Goal: Transaction & Acquisition: Purchase product/service

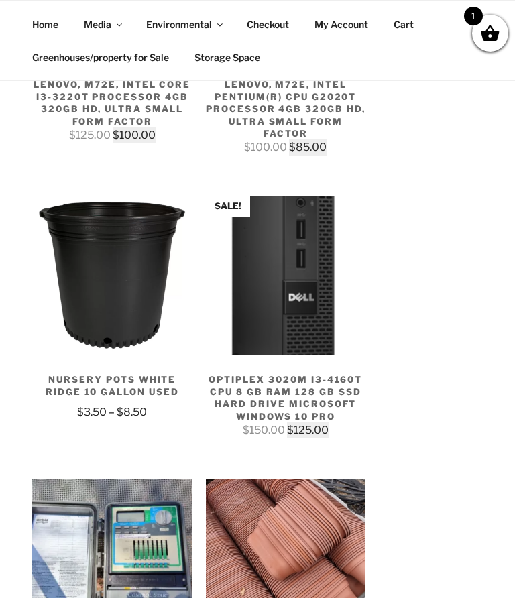
scroll to position [6799, 0]
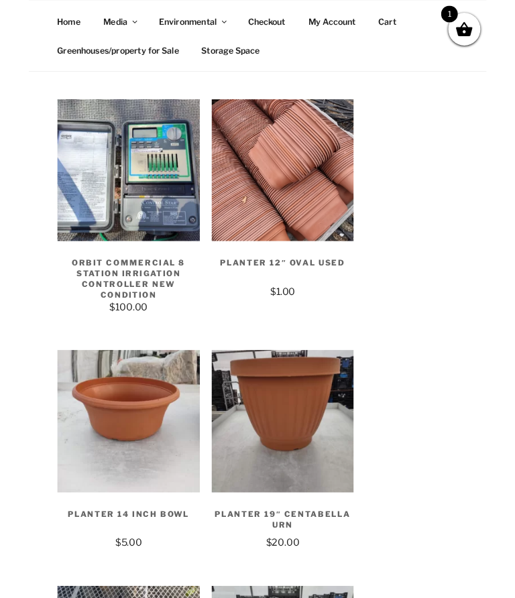
scroll to position [7313, 0]
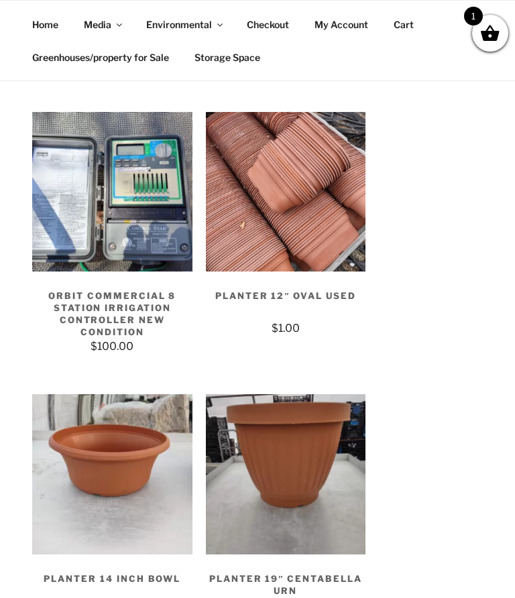
click at [315, 395] on img at bounding box center [286, 474] width 160 height 160
click at [315, 394] on img at bounding box center [286, 474] width 160 height 160
click at [500, 32] on div "1" at bounding box center [490, 33] width 36 height 37
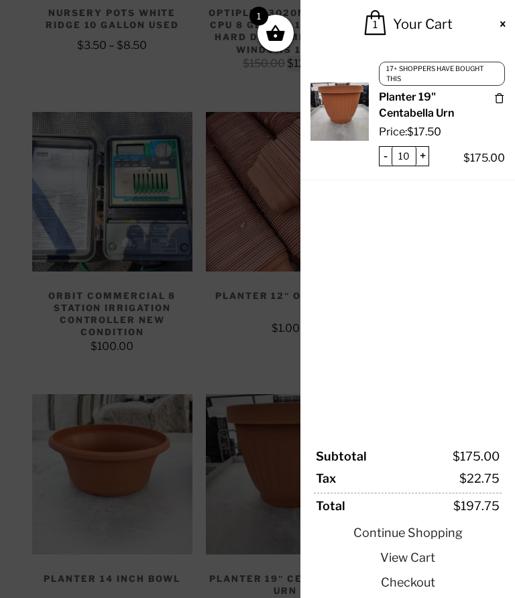
scroll to position [0, 0]
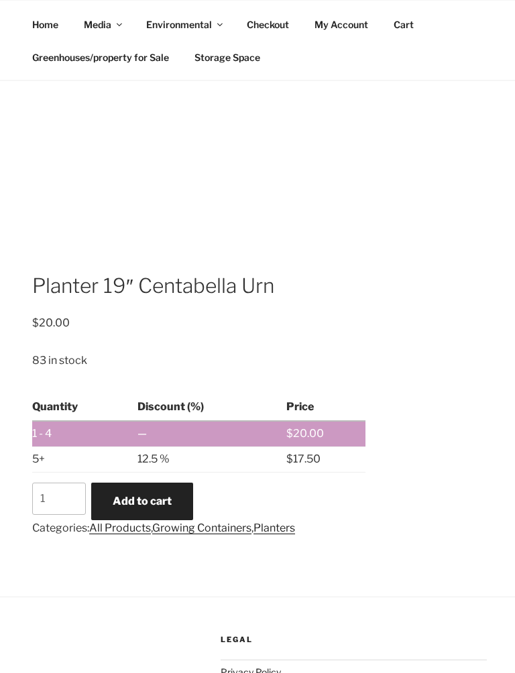
scroll to position [479, 0]
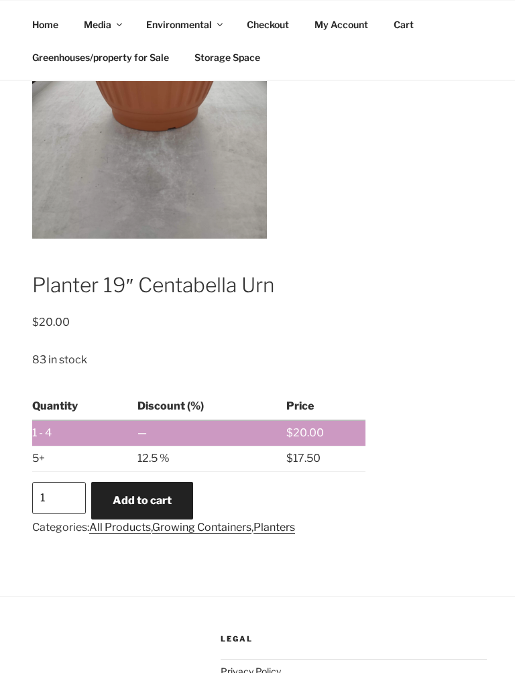
click at [63, 483] on input "1" at bounding box center [59, 499] width 54 height 32
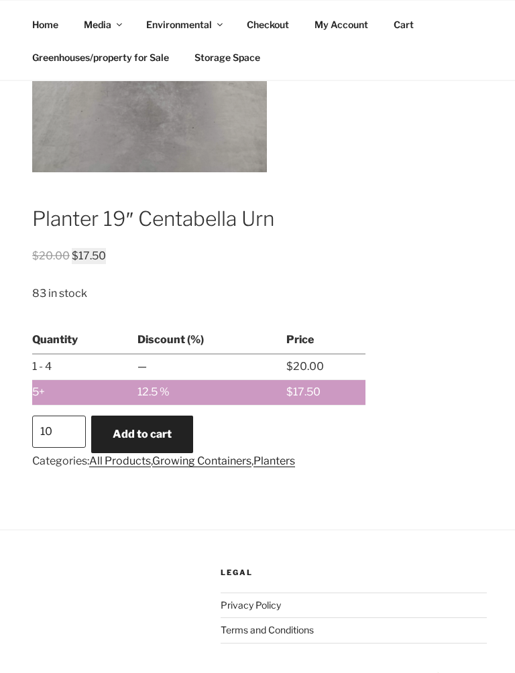
scroll to position [549, 0]
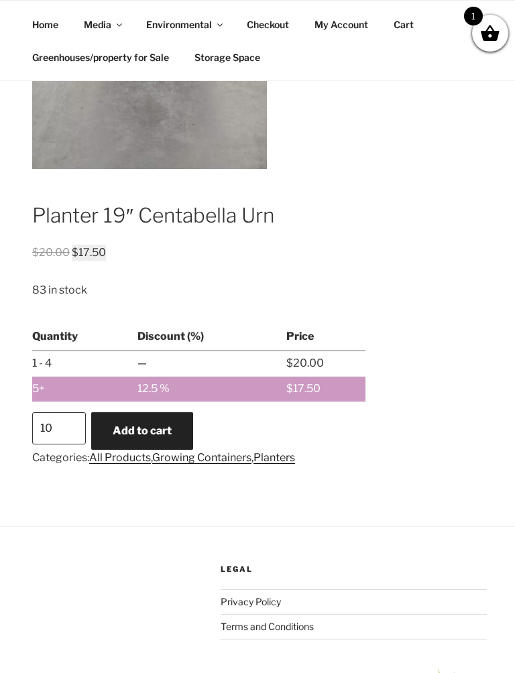
type input "10"
click at [173, 413] on button "Add to cart" at bounding box center [142, 432] width 102 height 38
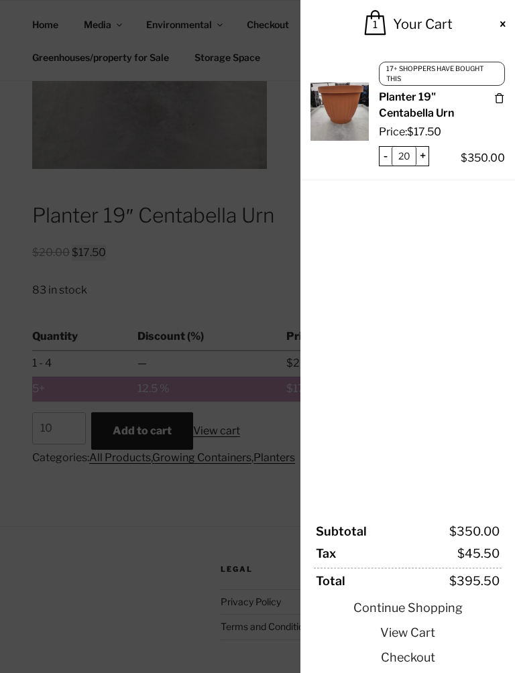
click at [393, 152] on input "20" at bounding box center [404, 156] width 25 height 19
click at [416, 148] on input "20" at bounding box center [404, 156] width 25 height 19
type input "2"
type input "10"
click at [164, 557] on span at bounding box center [257, 336] width 515 height 673
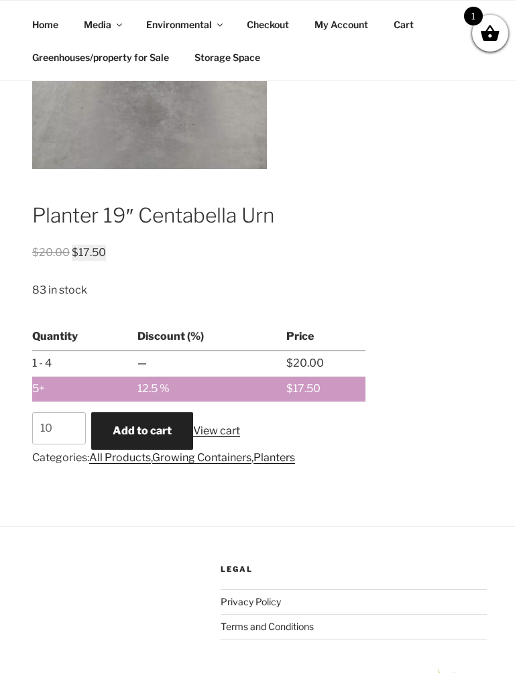
click at [492, 31] on span at bounding box center [490, 33] width 20 height 20
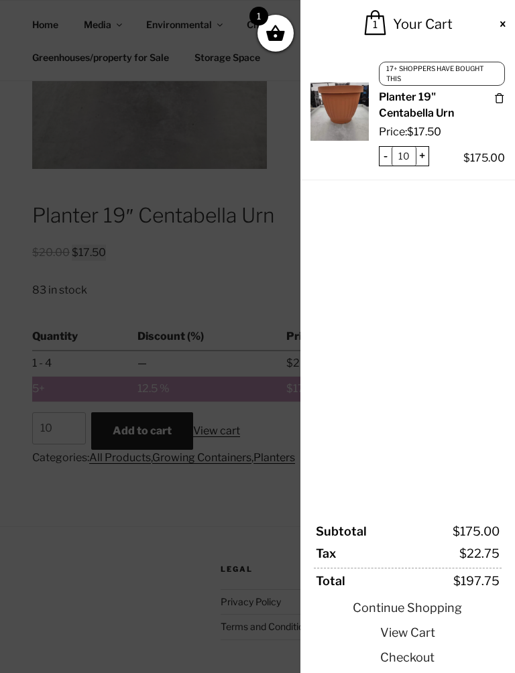
click at [415, 150] on input "10" at bounding box center [404, 156] width 25 height 19
type input "1"
type input "0"
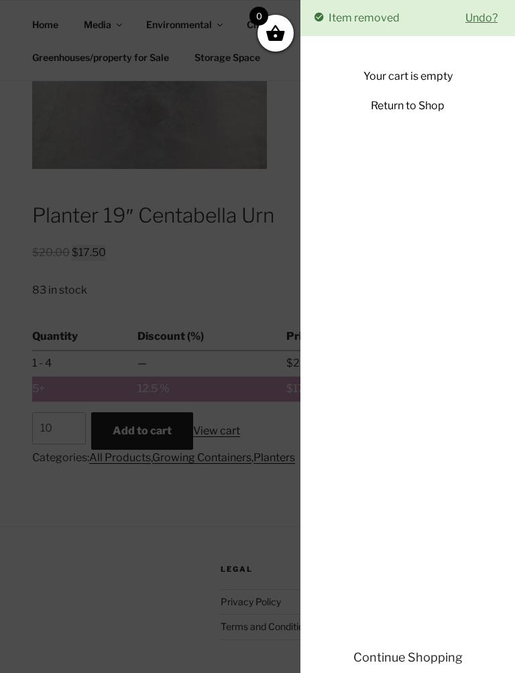
click at [452, 97] on div "Your cart is empty Return to Shop" at bounding box center [407, 97] width 215 height 99
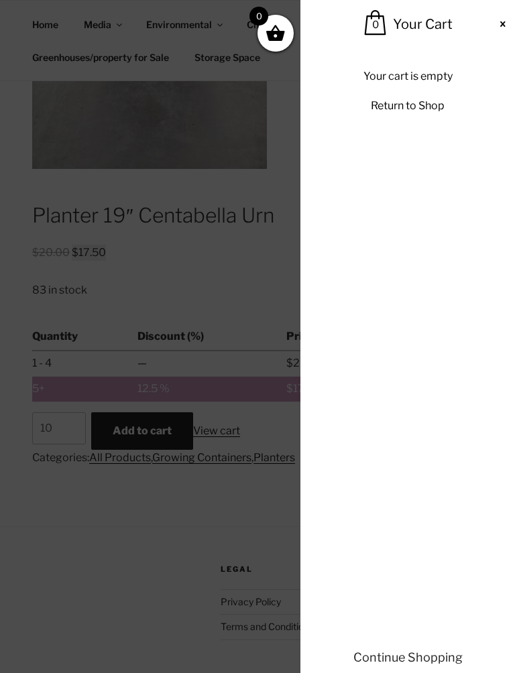
click at [511, 25] on div "Item removed Undo? 0 Your Cart" at bounding box center [407, 24] width 215 height 48
click at [500, 22] on span at bounding box center [503, 24] width 11 height 11
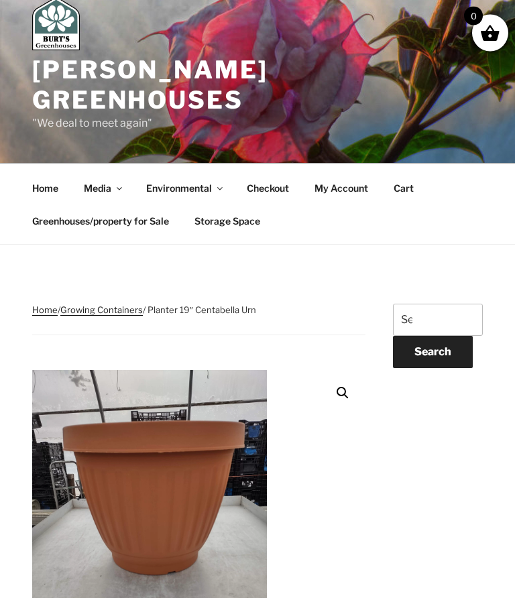
scroll to position [0, 0]
